Goal: Information Seeking & Learning: Learn about a topic

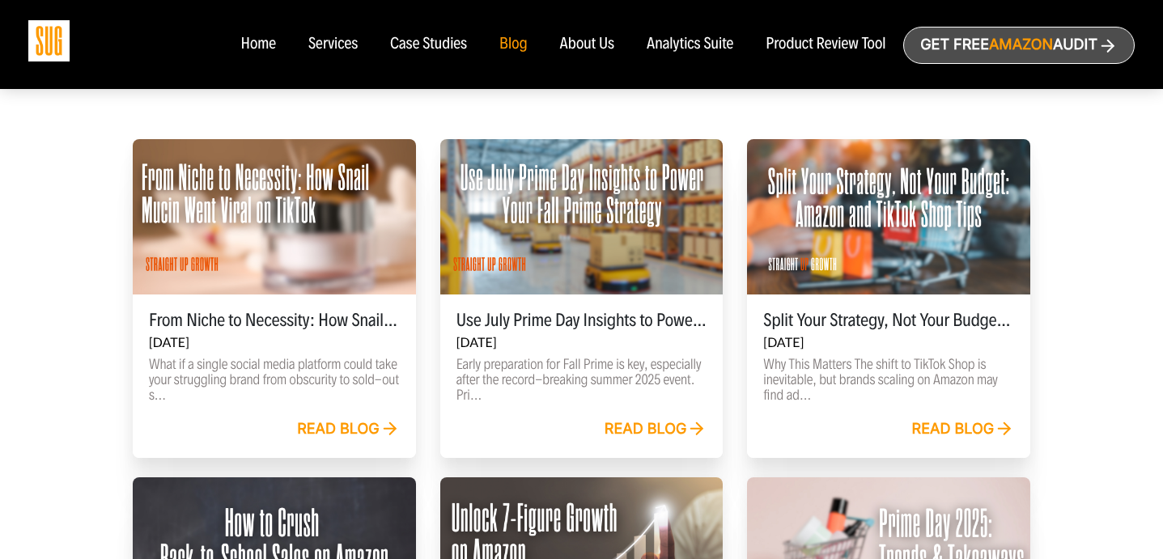
click at [332, 436] on link "Read blog" at bounding box center [348, 430] width 103 height 18
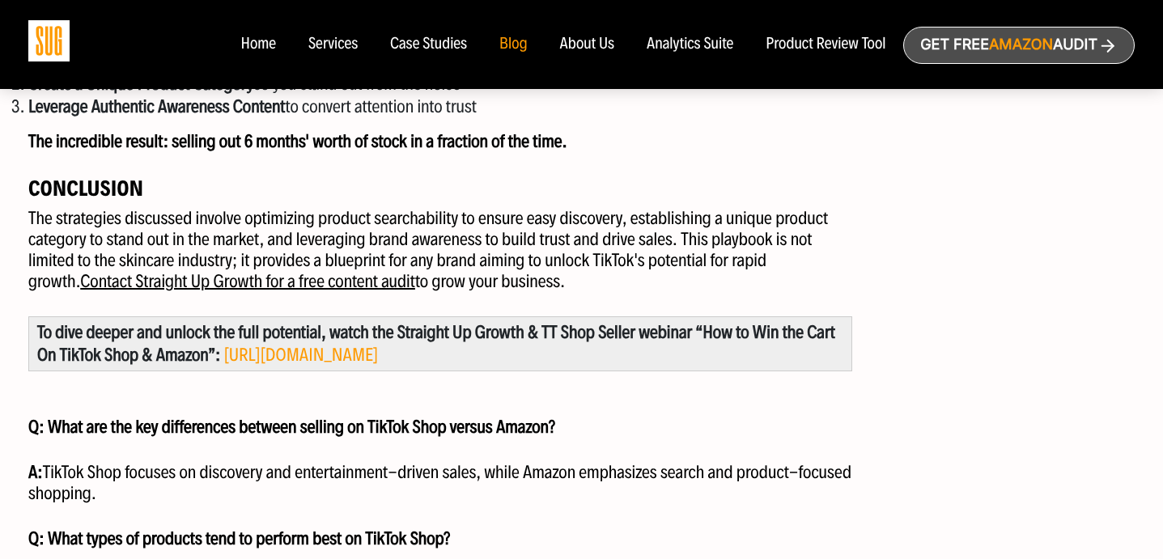
scroll to position [2202, 0]
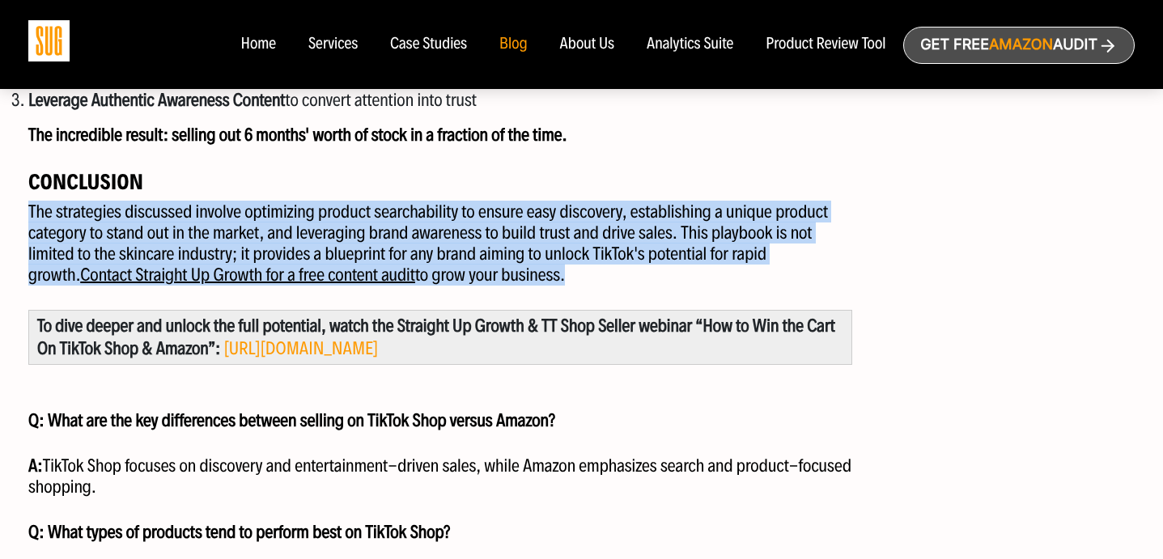
drag, startPoint x: 160, startPoint y: 198, endPoint x: 217, endPoint y: 304, distance: 120.2
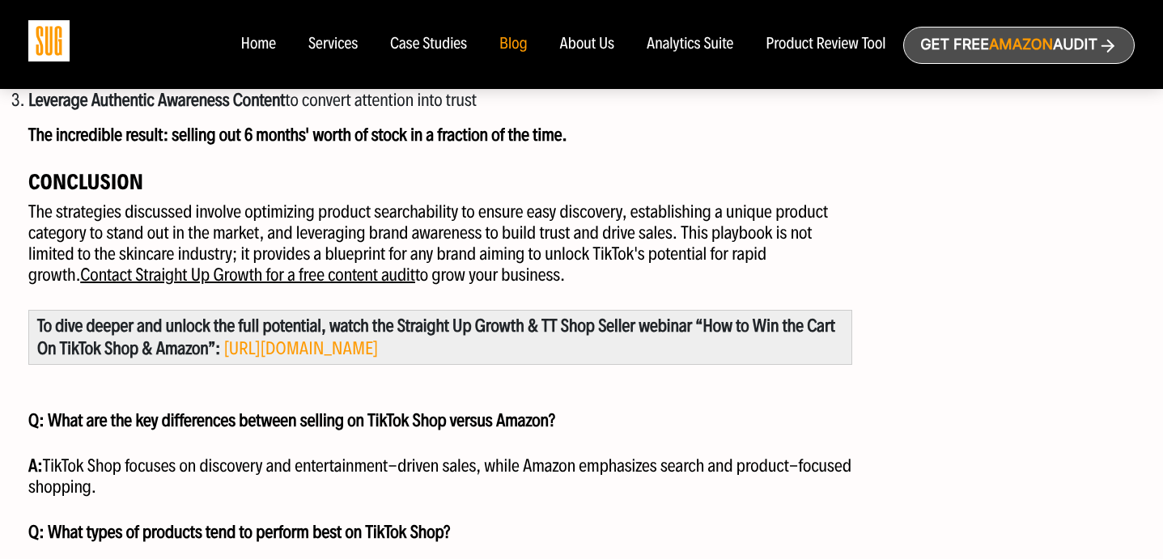
click at [158, 473] on p "A: TikTok Shop focuses on discovery and entertainment-driven sales, while Amazo…" at bounding box center [440, 477] width 824 height 42
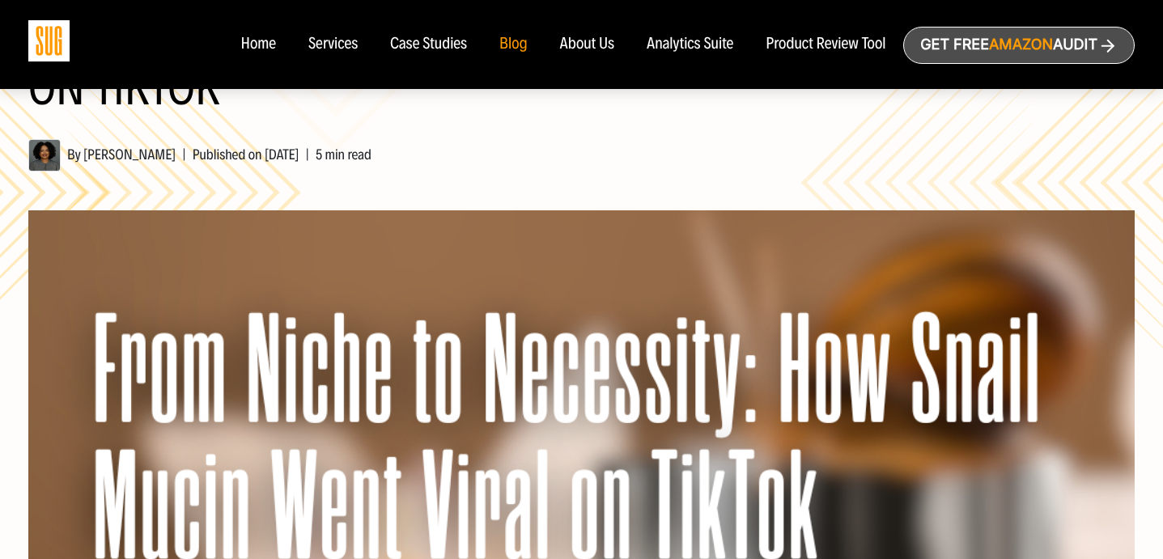
scroll to position [0, 0]
